Goal: Entertainment & Leisure: Consume media (video, audio)

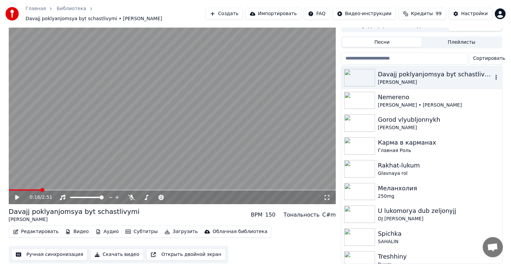
click at [423, 70] on div "Davajj poklyanjomsya byt schastlivymi" at bounding box center [435, 74] width 115 height 9
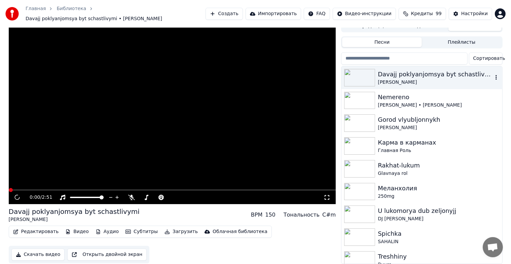
click at [423, 70] on div "Davajj poklyanjomsya byt schastlivymi" at bounding box center [435, 74] width 115 height 9
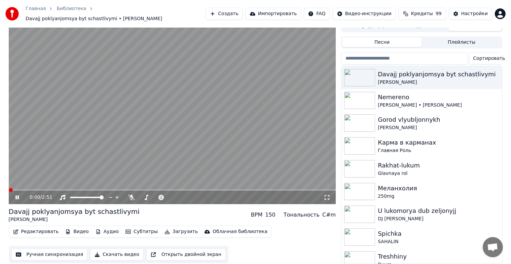
click at [329, 195] on icon at bounding box center [327, 197] width 7 height 5
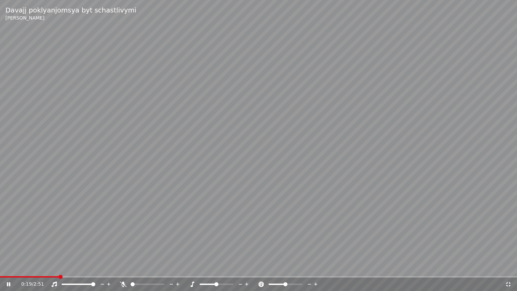
drag, startPoint x: 94, startPoint y: 281, endPoint x: 94, endPoint y: 285, distance: 4.4
click at [94, 264] on div at bounding box center [85, 284] width 54 height 7
click at [76, 264] on span at bounding box center [74, 284] width 4 height 4
click at [84, 264] on span at bounding box center [83, 284] width 4 height 4
click at [77, 264] on span at bounding box center [77, 284] width 4 height 4
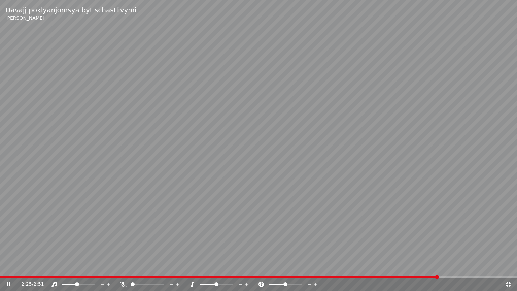
click at [505, 264] on icon at bounding box center [508, 283] width 7 height 5
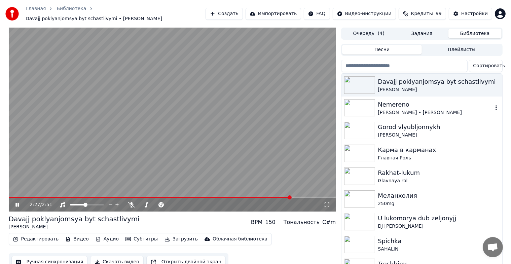
click at [364, 99] on img at bounding box center [359, 108] width 31 height 18
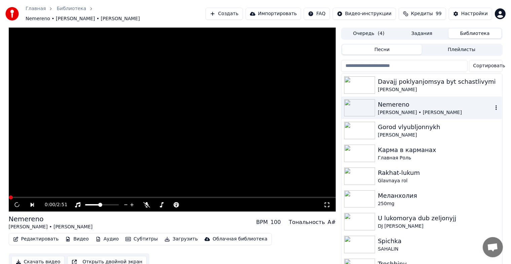
click at [364, 99] on img at bounding box center [359, 108] width 31 height 18
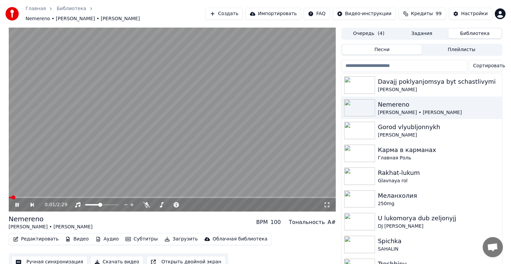
click at [328, 202] on icon at bounding box center [327, 204] width 7 height 5
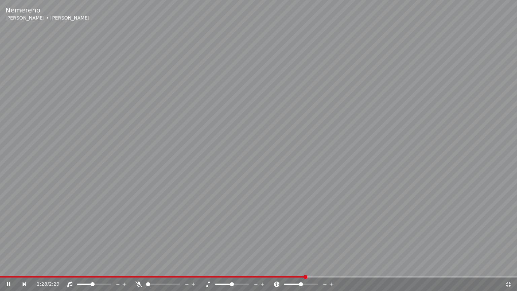
click at [86, 221] on video at bounding box center [258, 145] width 517 height 291
click at [8, 264] on div "1:28 / 2:29" at bounding box center [258, 283] width 517 height 13
click at [7, 264] on span at bounding box center [153, 276] width 307 height 1
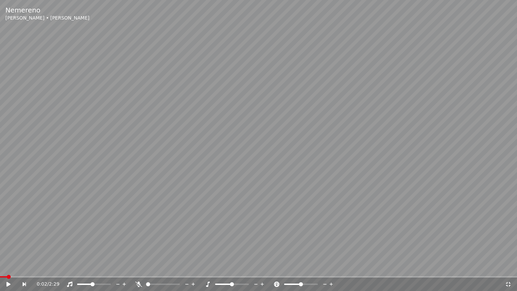
click at [7, 264] on icon at bounding box center [8, 284] width 4 height 5
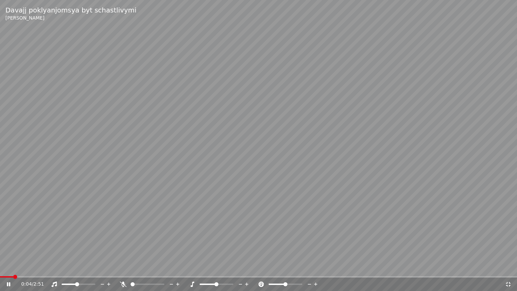
drag, startPoint x: 443, startPoint y: 245, endPoint x: 463, endPoint y: 260, distance: 24.8
click at [443, 245] on video at bounding box center [258, 145] width 517 height 291
drag, startPoint x: 512, startPoint y: 284, endPoint x: 510, endPoint y: 281, distance: 3.6
click at [511, 264] on div "0:04 / 2:51" at bounding box center [259, 284] width 512 height 7
click at [509, 264] on icon at bounding box center [508, 283] width 7 height 5
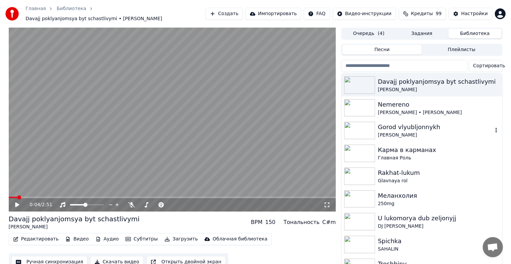
click at [383, 132] on div "[PERSON_NAME]" at bounding box center [435, 135] width 115 height 7
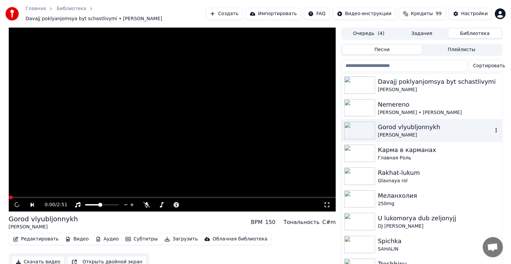
click at [383, 132] on div "[PERSON_NAME]" at bounding box center [435, 135] width 115 height 7
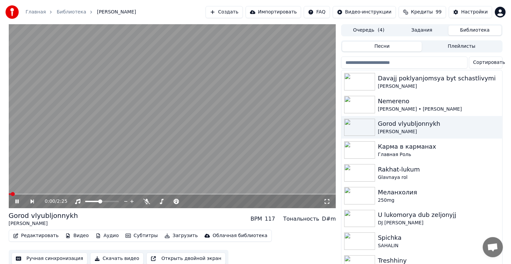
click at [328, 202] on icon at bounding box center [327, 201] width 7 height 5
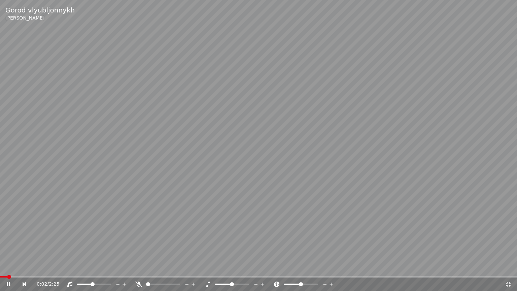
click at [6, 264] on span at bounding box center [3, 276] width 7 height 1
click at [107, 264] on span at bounding box center [105, 284] width 4 height 4
click at [507, 264] on icon at bounding box center [508, 283] width 7 height 5
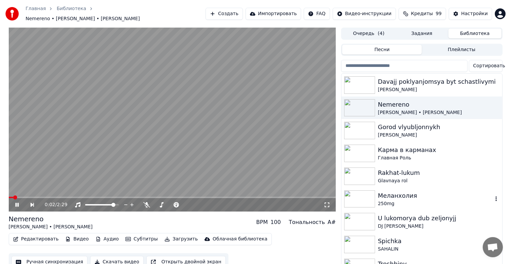
click at [404, 197] on div "Меланхолия" at bounding box center [435, 195] width 115 height 9
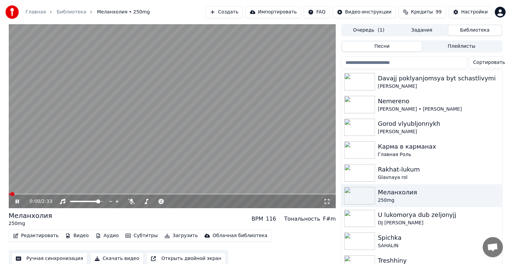
click at [328, 205] on div "0:00 / 2:33" at bounding box center [173, 201] width 328 height 13
click at [328, 201] on icon at bounding box center [327, 201] width 7 height 5
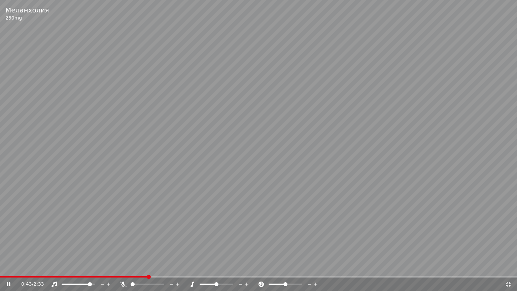
click at [83, 264] on span at bounding box center [77, 283] width 30 height 1
click at [85, 264] on span at bounding box center [84, 284] width 4 height 4
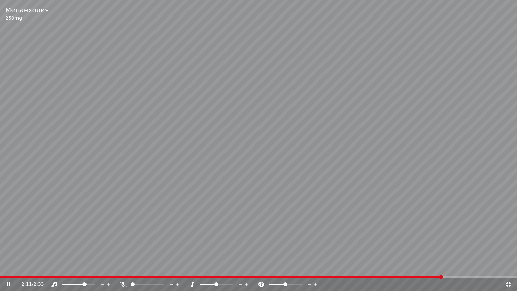
click at [511, 264] on icon at bounding box center [508, 283] width 7 height 5
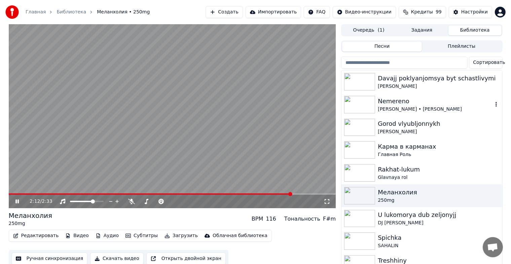
click at [406, 98] on div "Nemereno" at bounding box center [435, 101] width 115 height 9
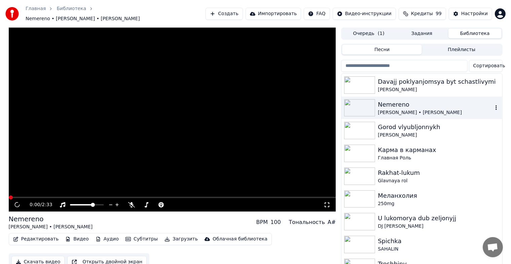
click at [407, 100] on div "Nemereno" at bounding box center [435, 104] width 115 height 9
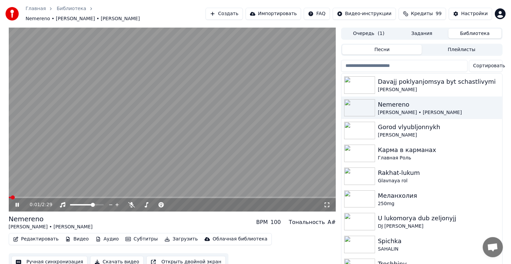
click at [330, 203] on icon at bounding box center [327, 205] width 5 height 5
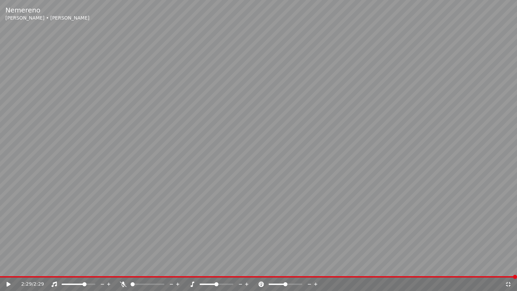
click at [509, 264] on icon at bounding box center [508, 283] width 7 height 5
